Goal: Find specific page/section: Find specific page/section

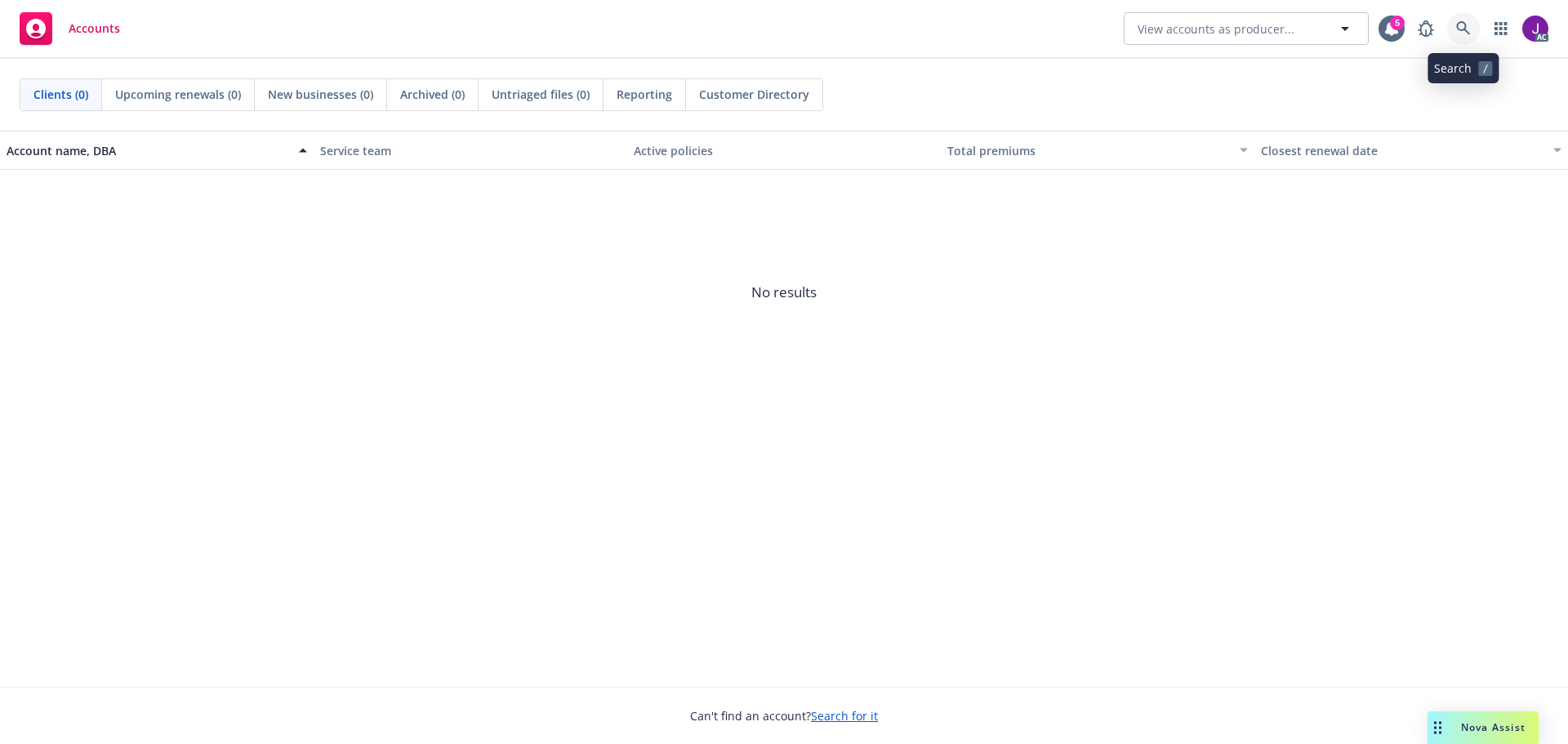
click at [1463, 31] on icon at bounding box center [1463, 28] width 15 height 15
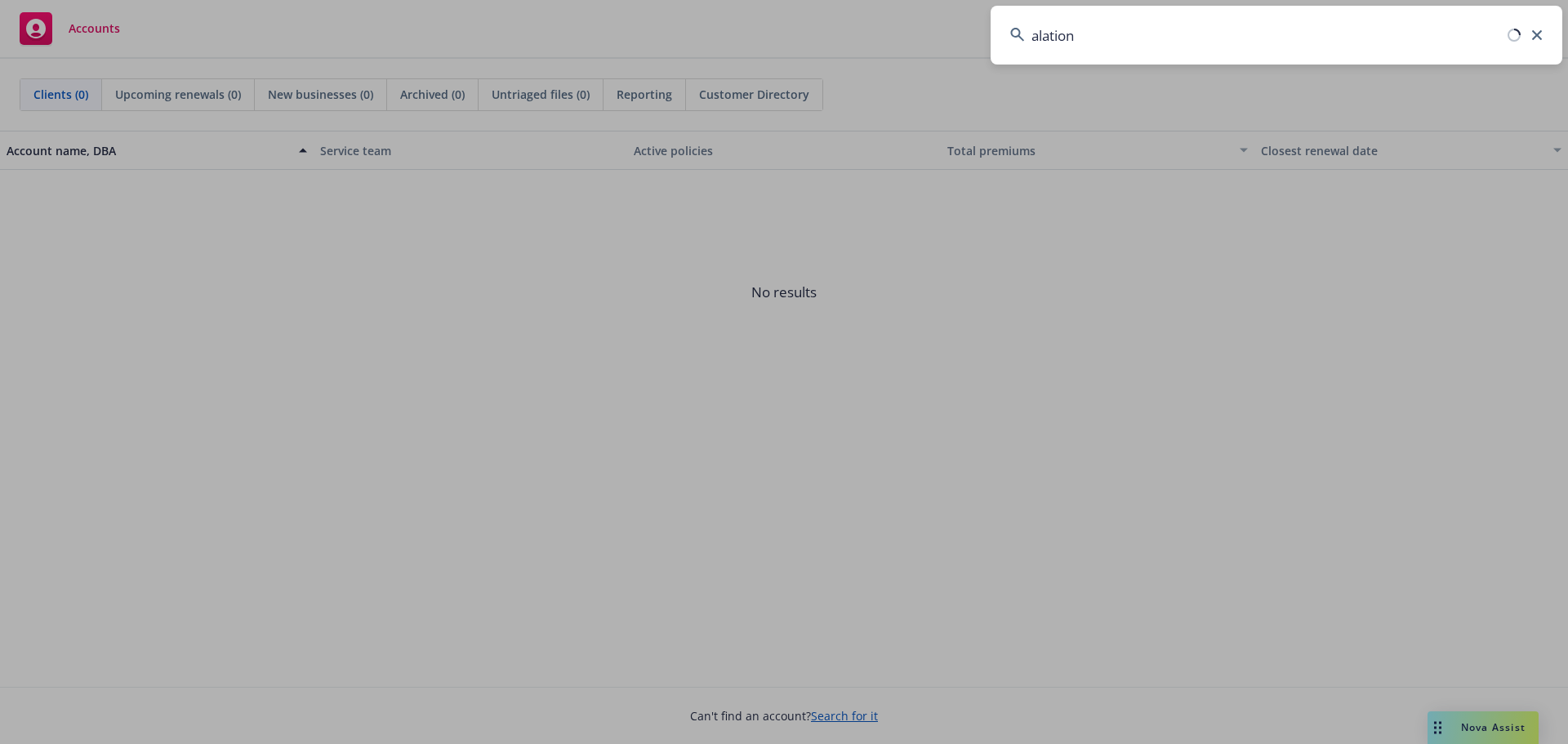
type input "alation"
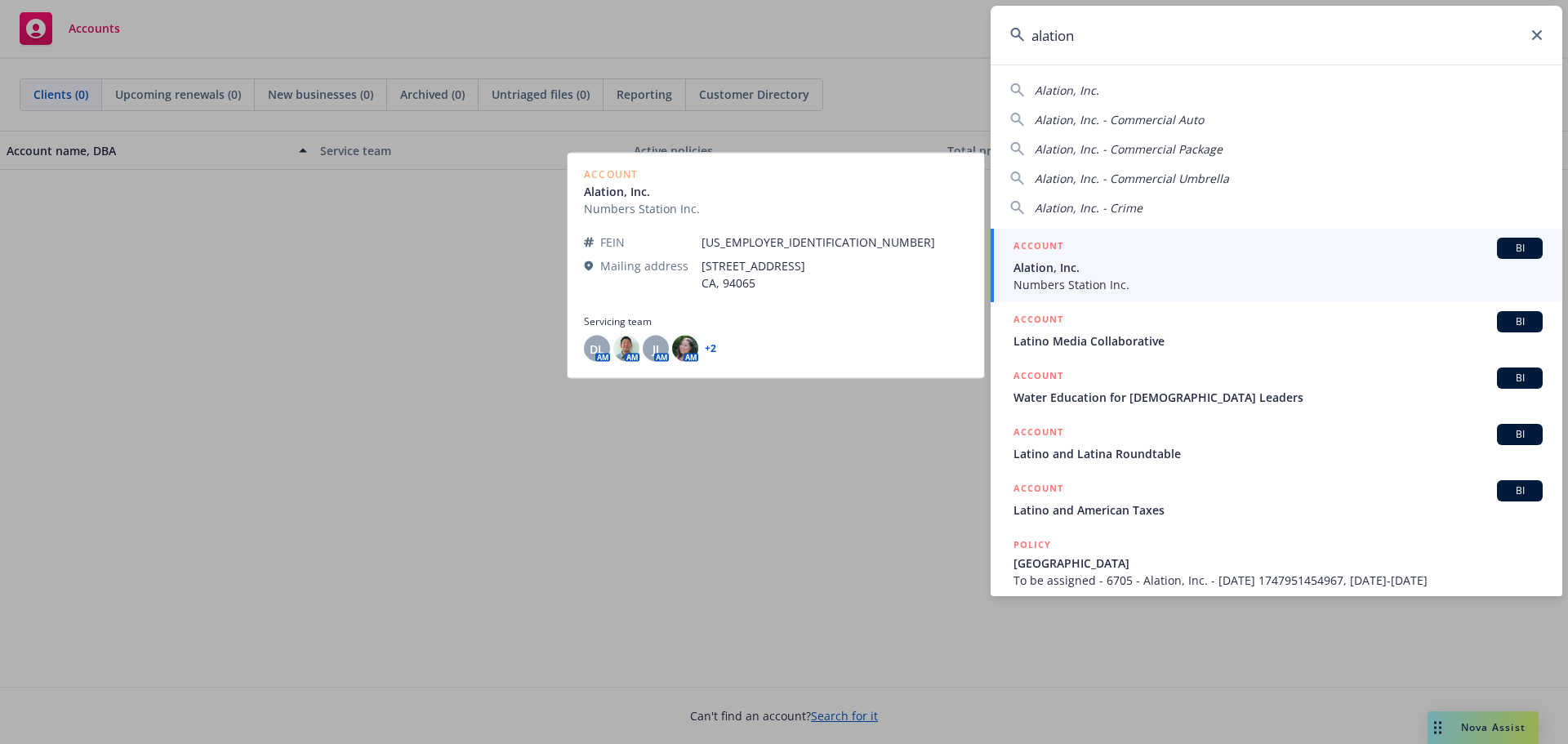
click at [1521, 252] on span "BI" at bounding box center [1519, 248] width 33 height 15
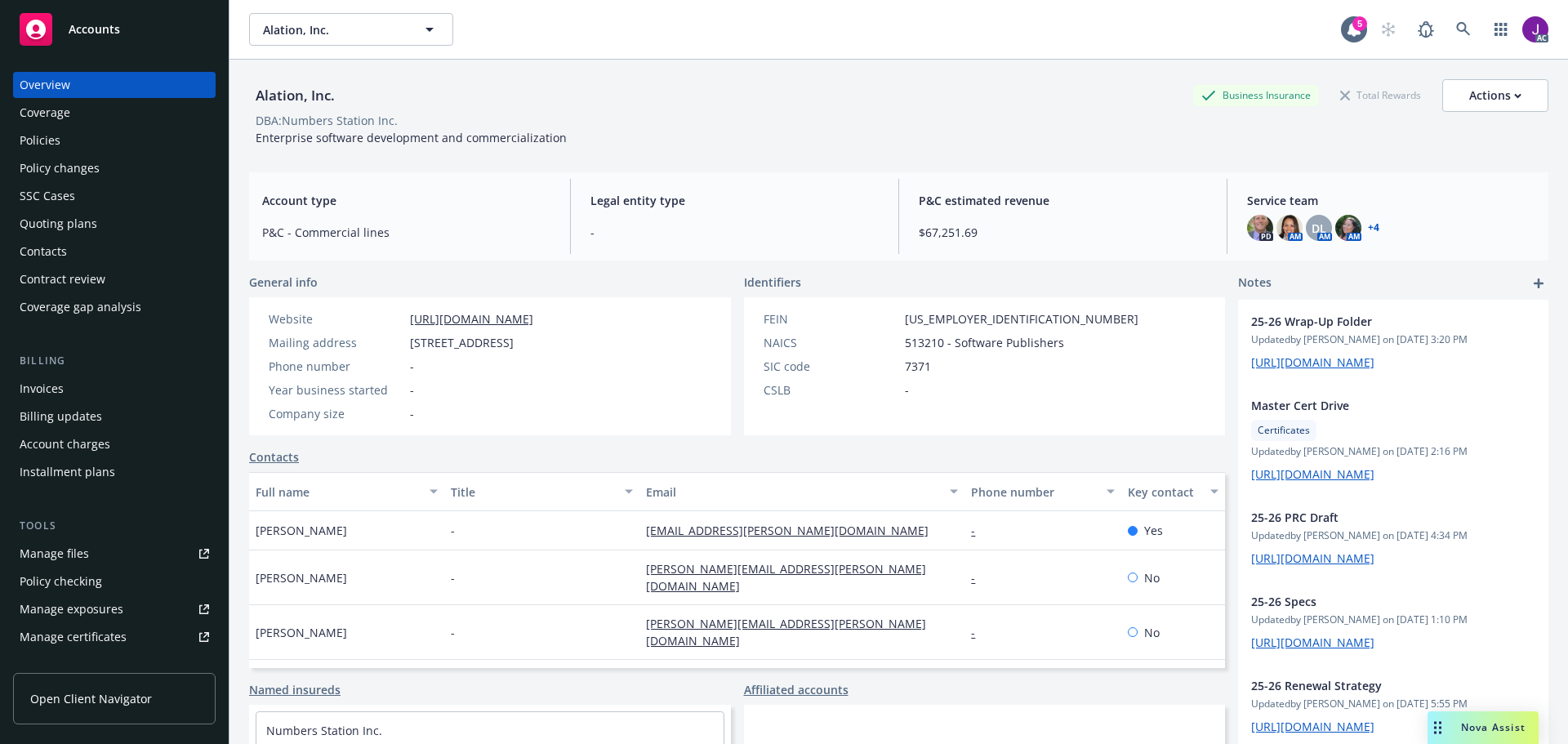
click at [61, 137] on div "Policies" at bounding box center [114, 140] width 190 height 26
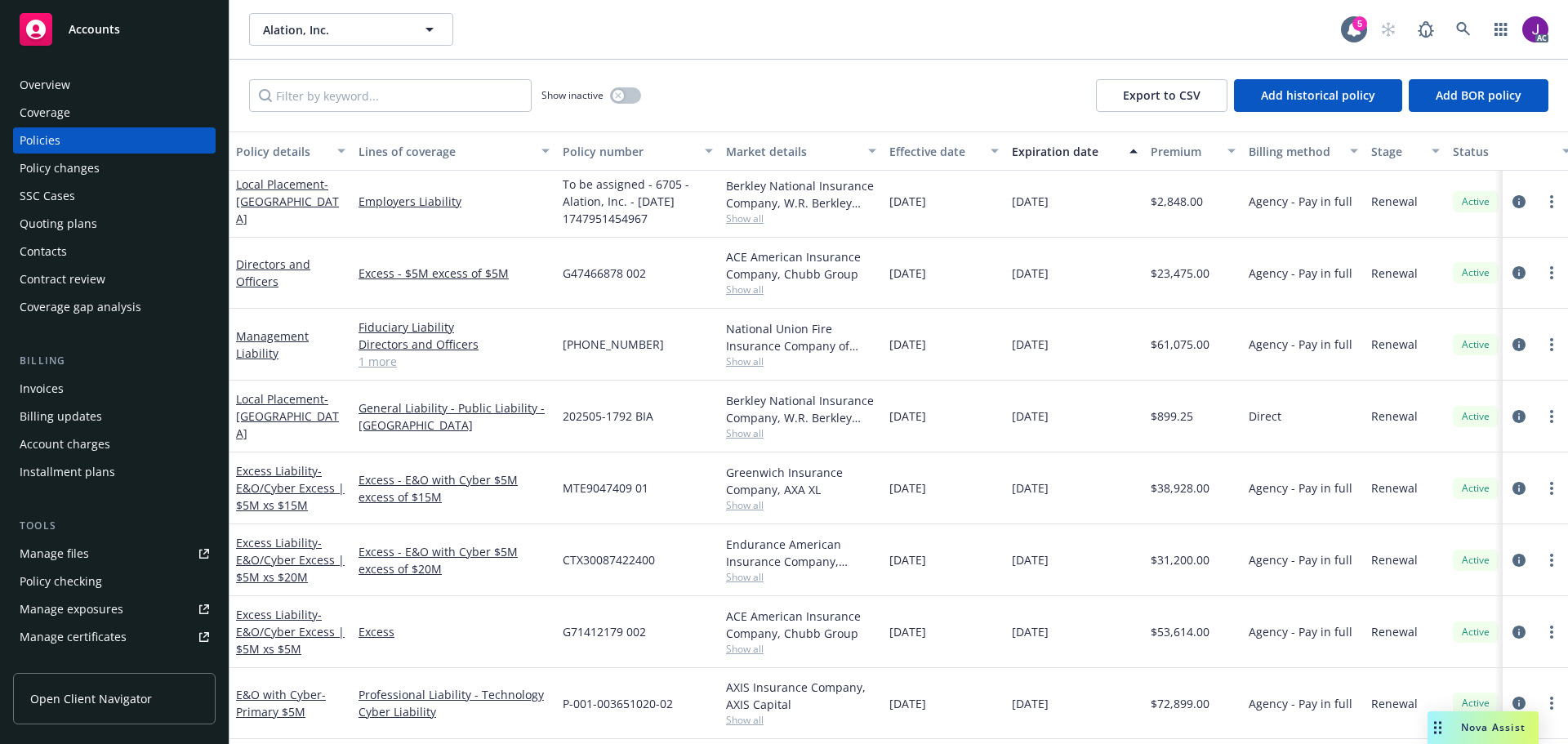
scroll to position [82, 0]
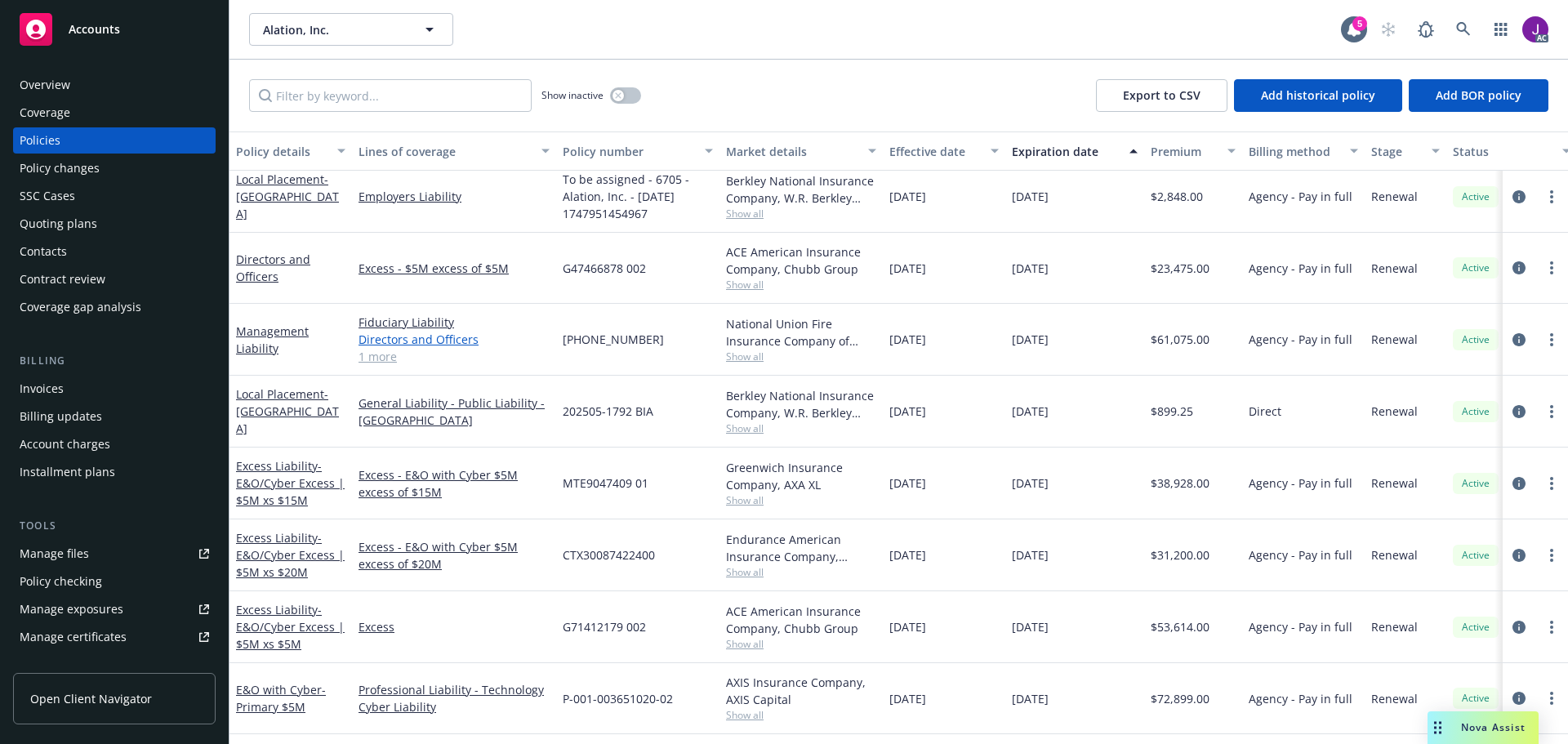
click at [406, 333] on link "Directors and Officers" at bounding box center [454, 339] width 191 height 17
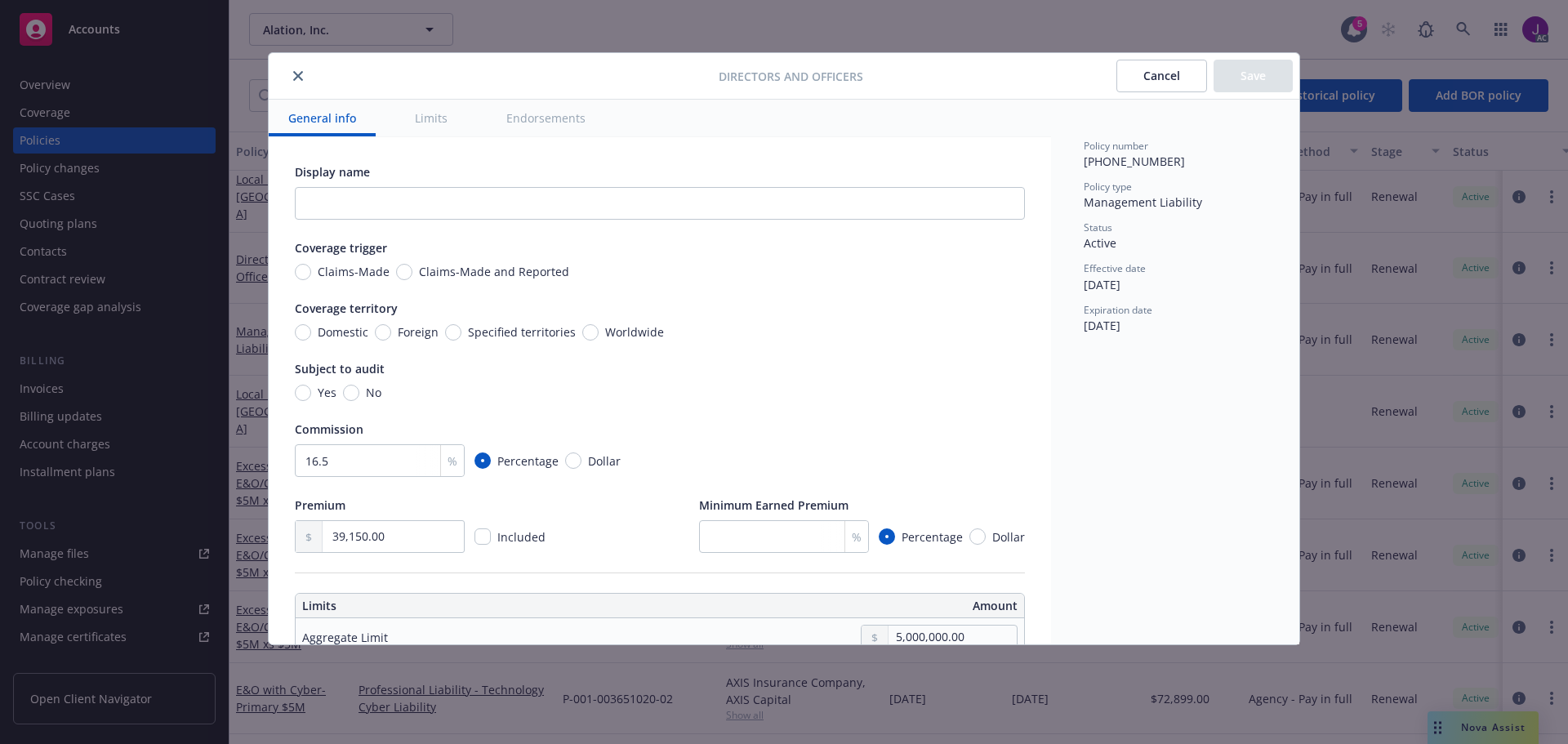
click at [292, 74] on button "close" at bounding box center [298, 76] width 20 height 20
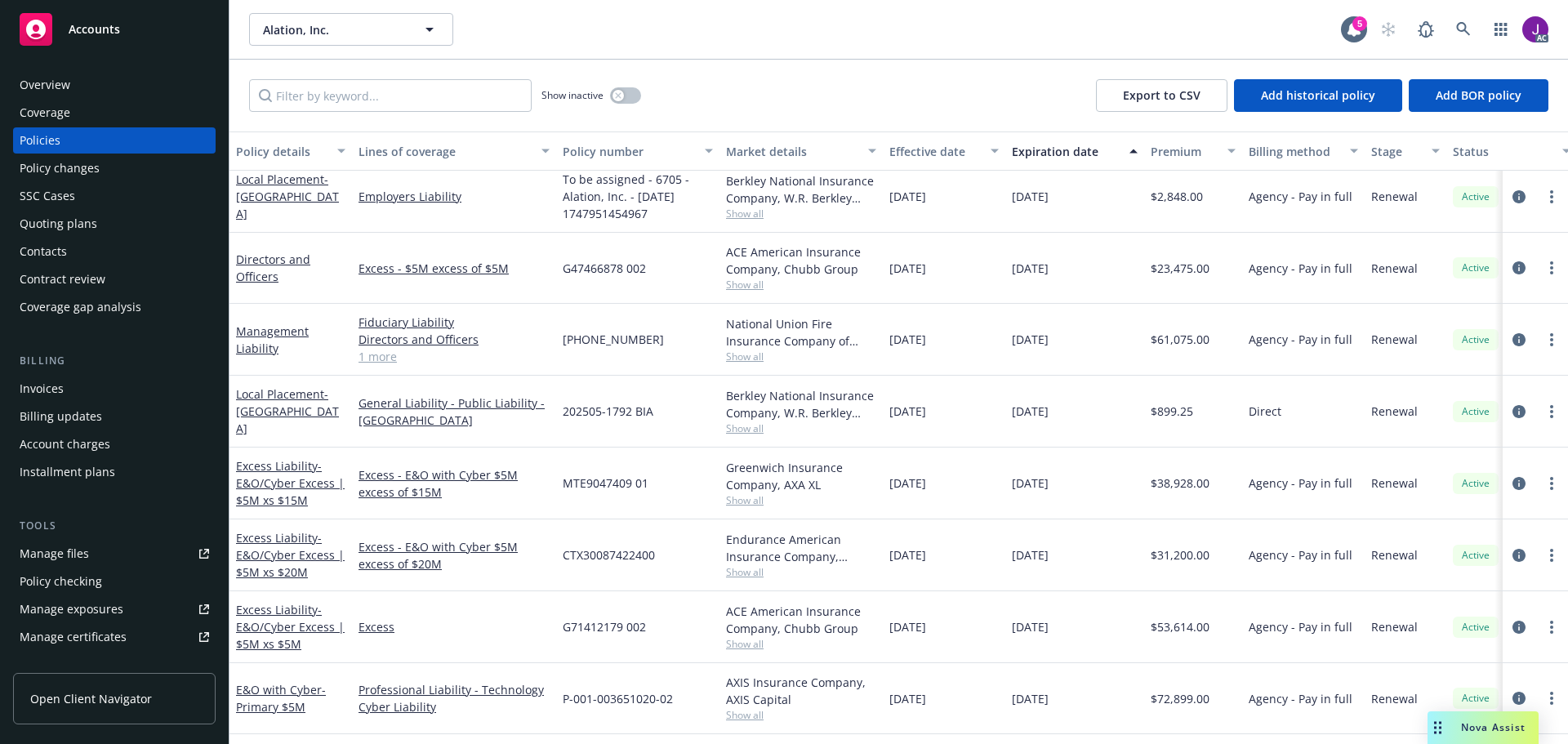
click at [375, 368] on div "Fiduciary Liability Directors and Officers Employment Practices Liability 1 more" at bounding box center [454, 340] width 204 height 72
click at [380, 352] on link "1 more" at bounding box center [454, 356] width 191 height 17
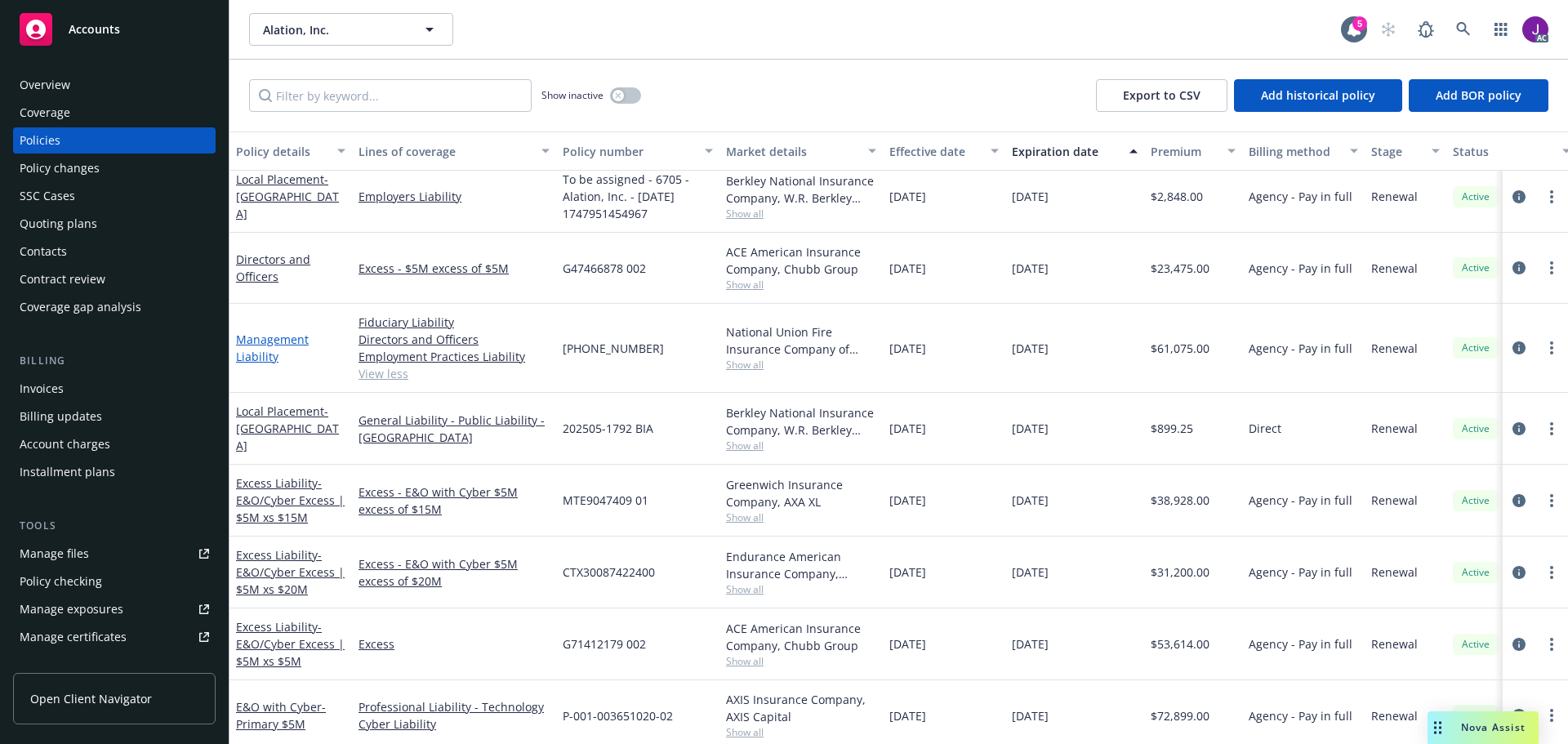
click at [261, 347] on link "Management Liability" at bounding box center [272, 348] width 73 height 33
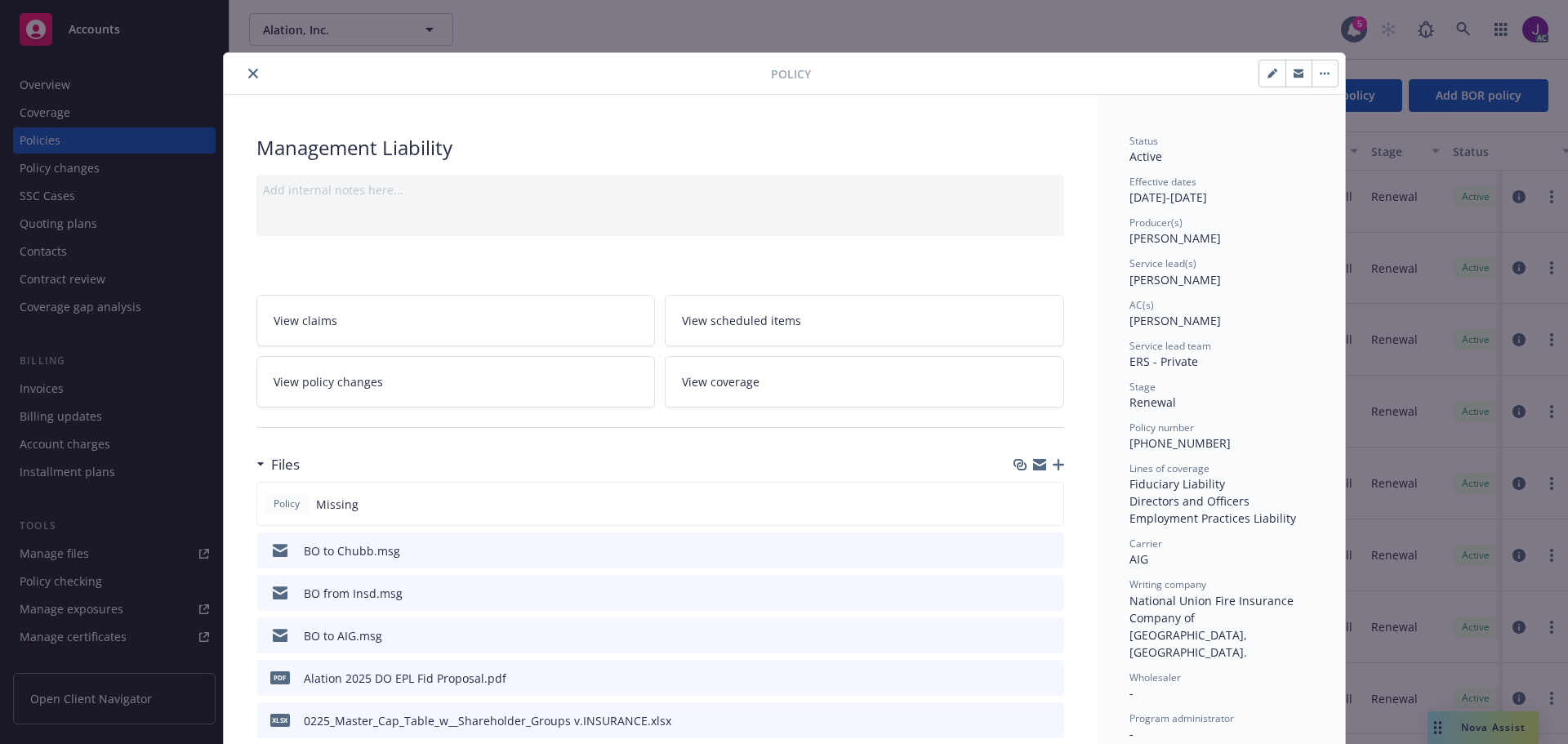
click at [231, 71] on div at bounding box center [501, 74] width 541 height 20
click at [248, 70] on icon "close" at bounding box center [253, 73] width 10 height 10
